Goal: Find specific page/section: Find specific page/section

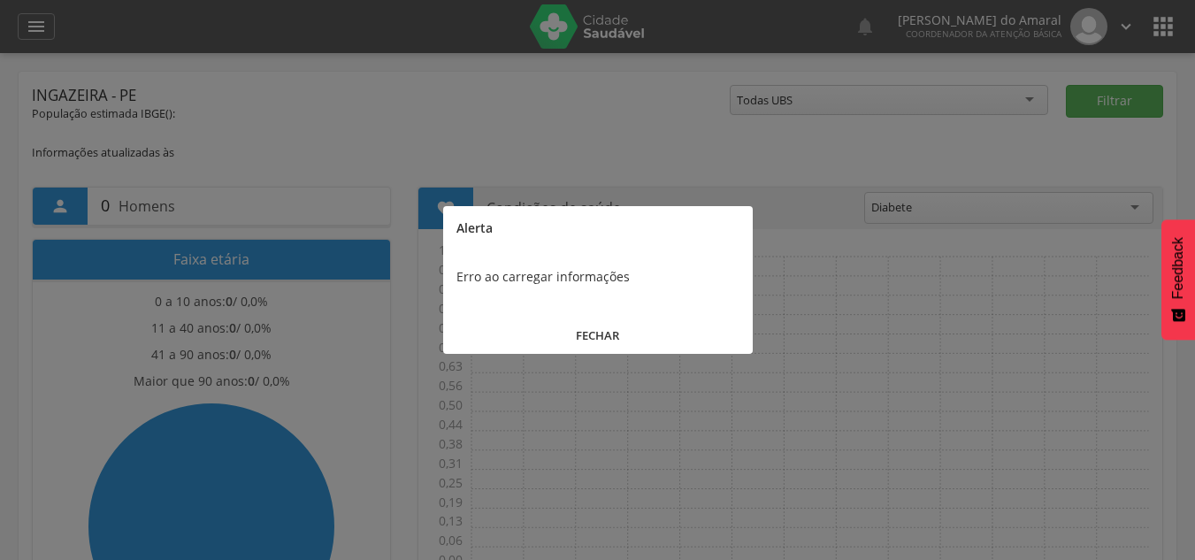
click at [601, 329] on button "FECHAR" at bounding box center [598, 336] width 310 height 38
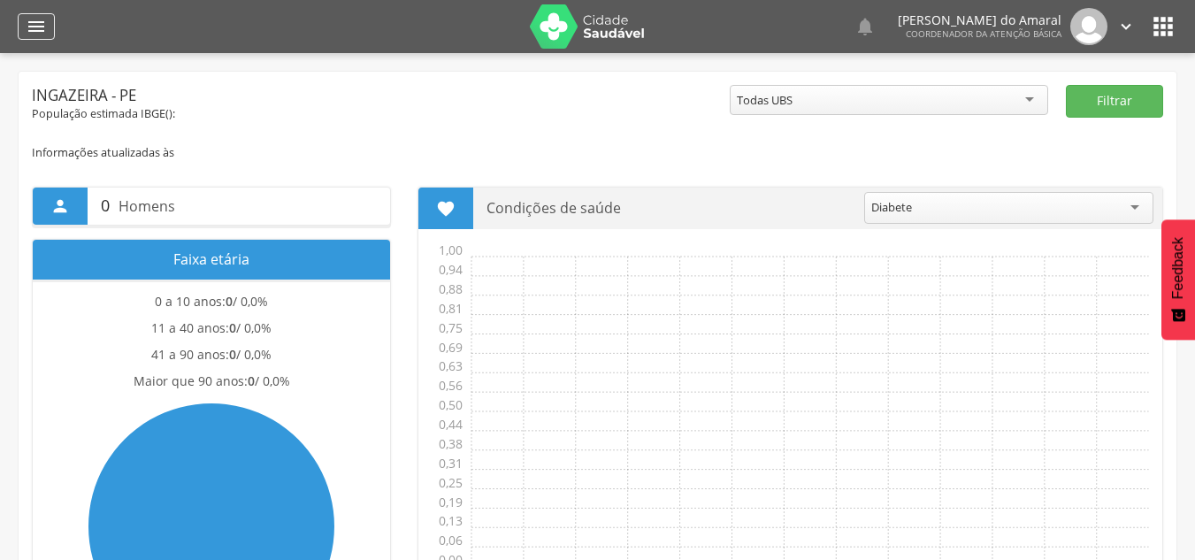
click at [53, 30] on div "" at bounding box center [36, 26] width 37 height 27
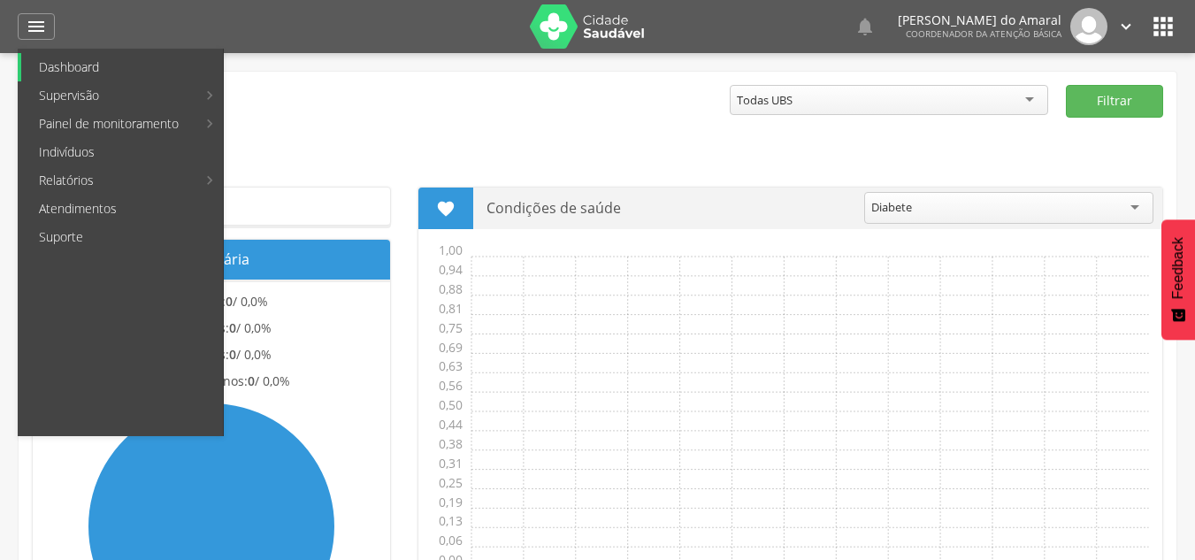
click at [136, 70] on link "Dashboard" at bounding box center [122, 67] width 202 height 28
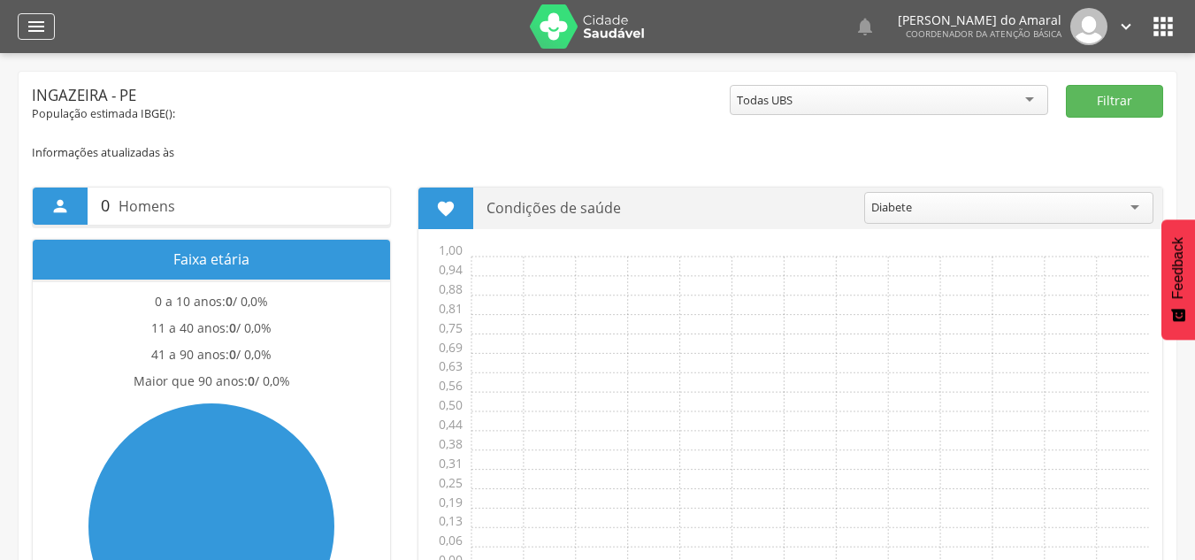
click at [27, 14] on div "" at bounding box center [36, 26] width 37 height 27
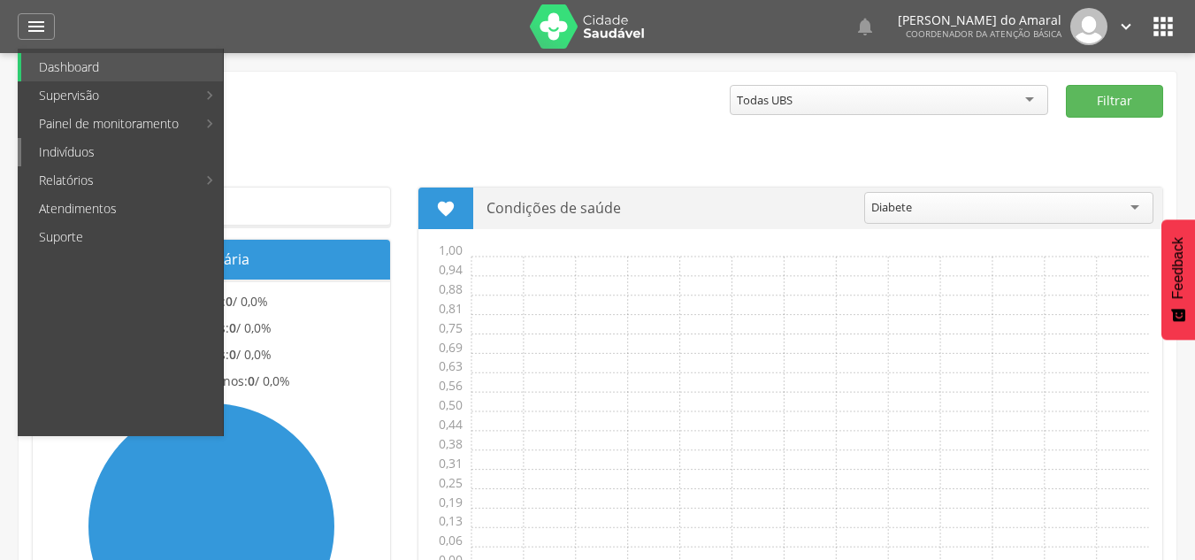
click at [64, 154] on link "Indivíduos" at bounding box center [122, 152] width 202 height 28
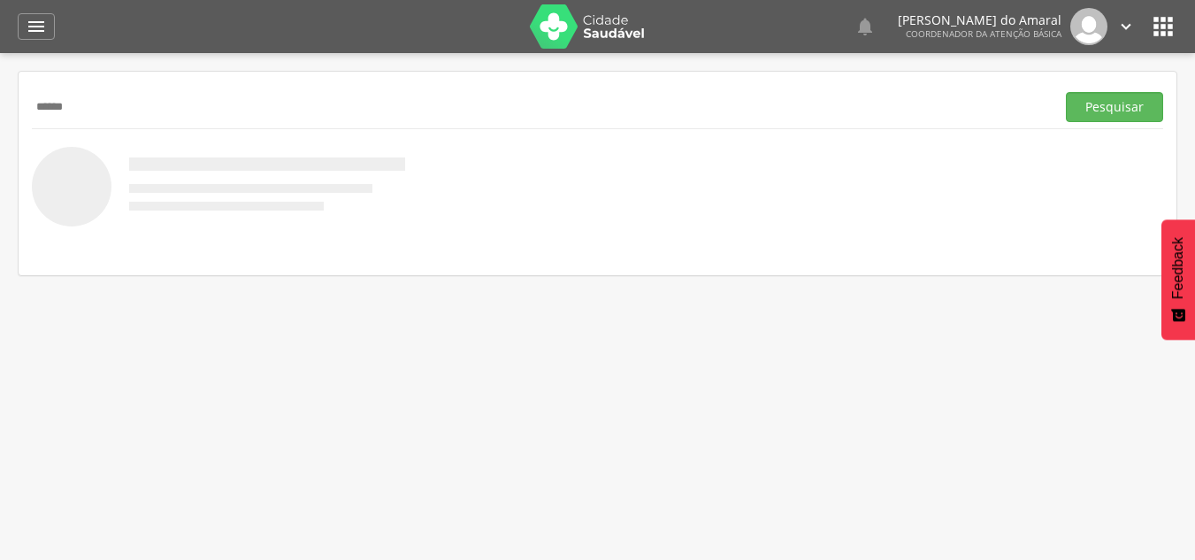
type input "******"
click at [1066, 92] on button "Pesquisar" at bounding box center [1114, 107] width 97 height 30
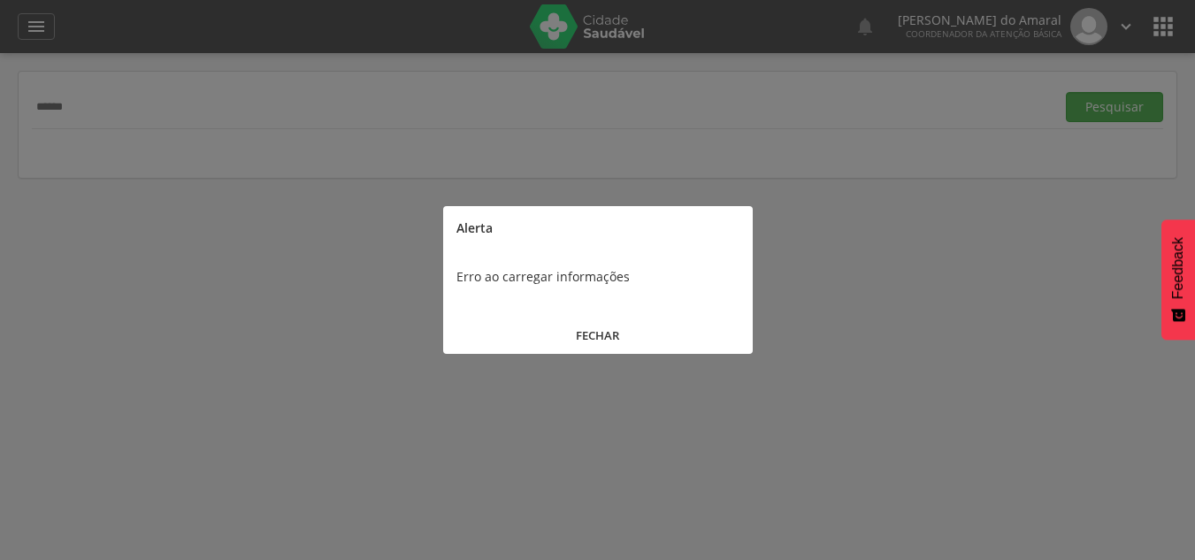
drag, startPoint x: 578, startPoint y: 316, endPoint x: 588, endPoint y: 327, distance: 15.1
click at [588, 327] on button "FECHAR" at bounding box center [598, 336] width 310 height 38
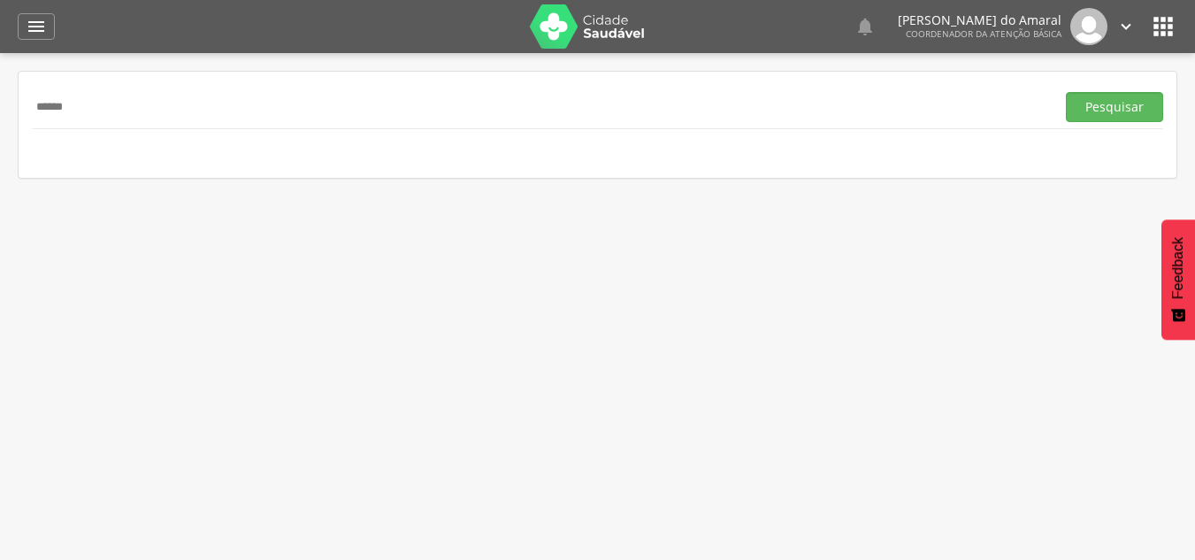
click at [588, 327] on div " Supervisão  Distritos  Ubs Coordenador: - Ingazeira / PE Intervalo de Tempo…" at bounding box center [597, 333] width 1195 height 560
click at [1111, 118] on button "Pesquisar" at bounding box center [1114, 107] width 97 height 30
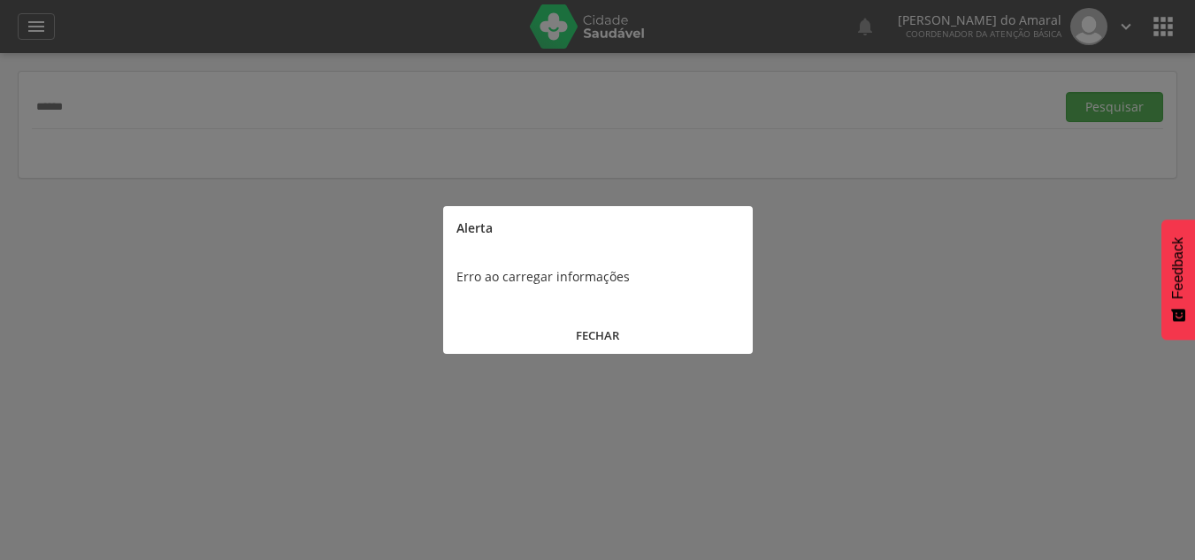
click at [600, 322] on button "FECHAR" at bounding box center [598, 336] width 310 height 38
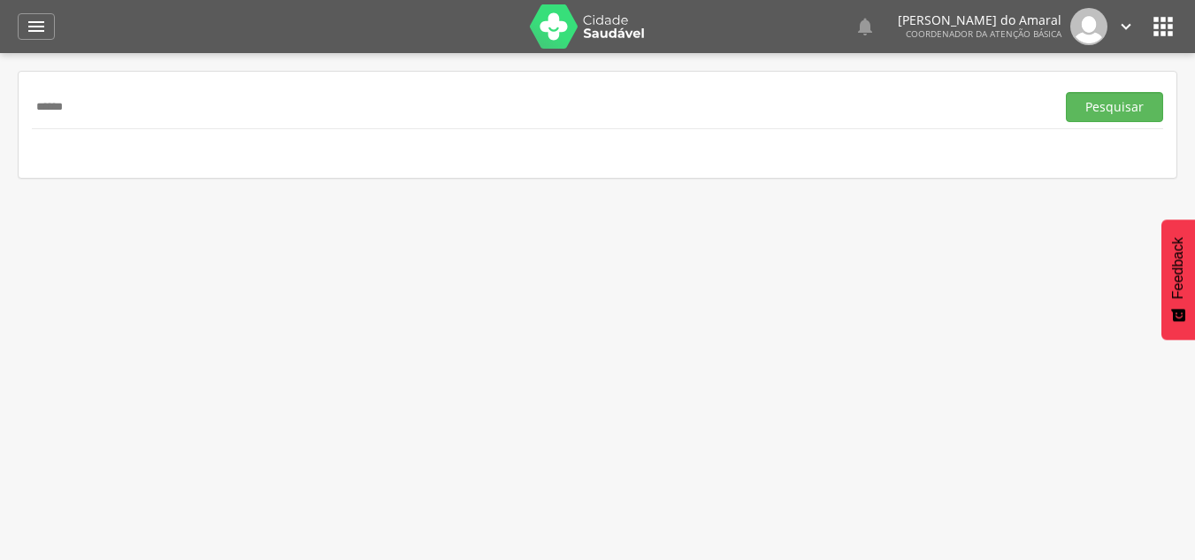
drag, startPoint x: 140, startPoint y: 111, endPoint x: 8, endPoint y: 131, distance: 133.3
click at [8, 131] on div " Supervisão  Distritos  Ubs Coordenador: - Ingazeira / PE Intervalo de Tempo…" at bounding box center [597, 333] width 1195 height 560
click at [1128, 36] on link "" at bounding box center [1126, 26] width 19 height 37
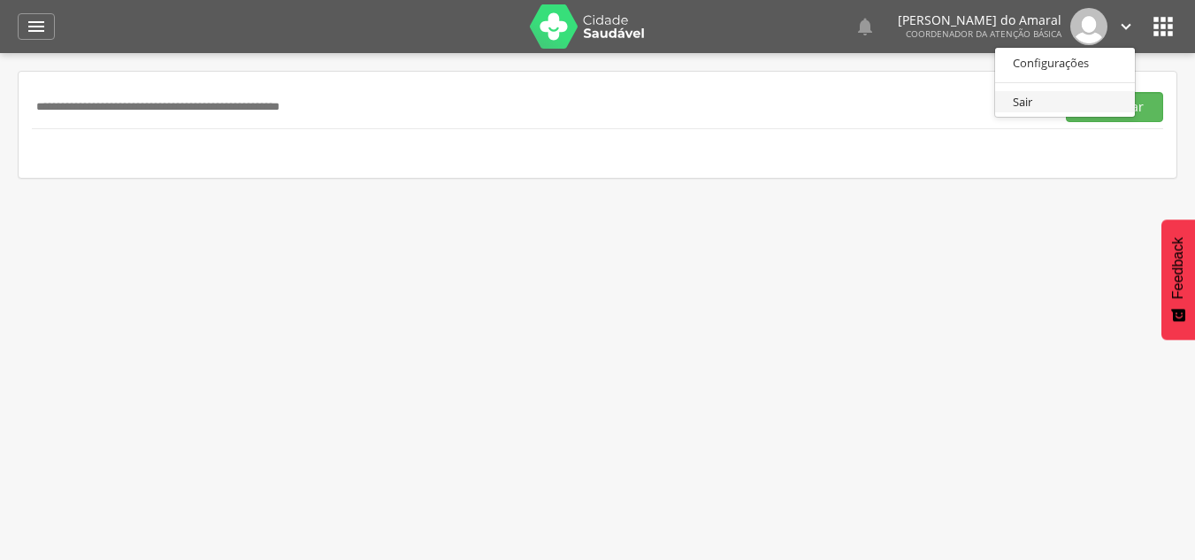
click at [1048, 99] on link "Sair" at bounding box center [1065, 102] width 140 height 22
